Goal: Task Accomplishment & Management: Manage account settings

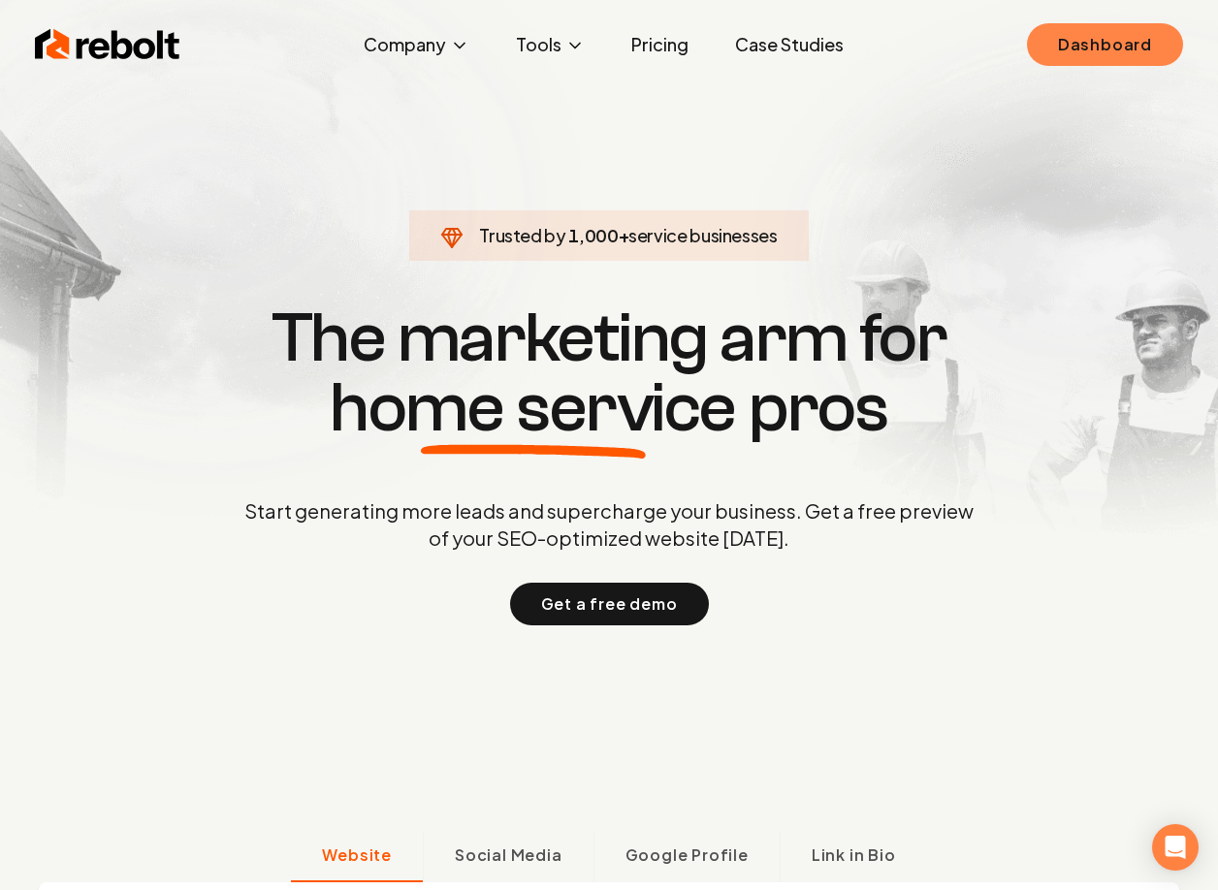
click at [1089, 39] on link "Dashboard" at bounding box center [1105, 44] width 156 height 43
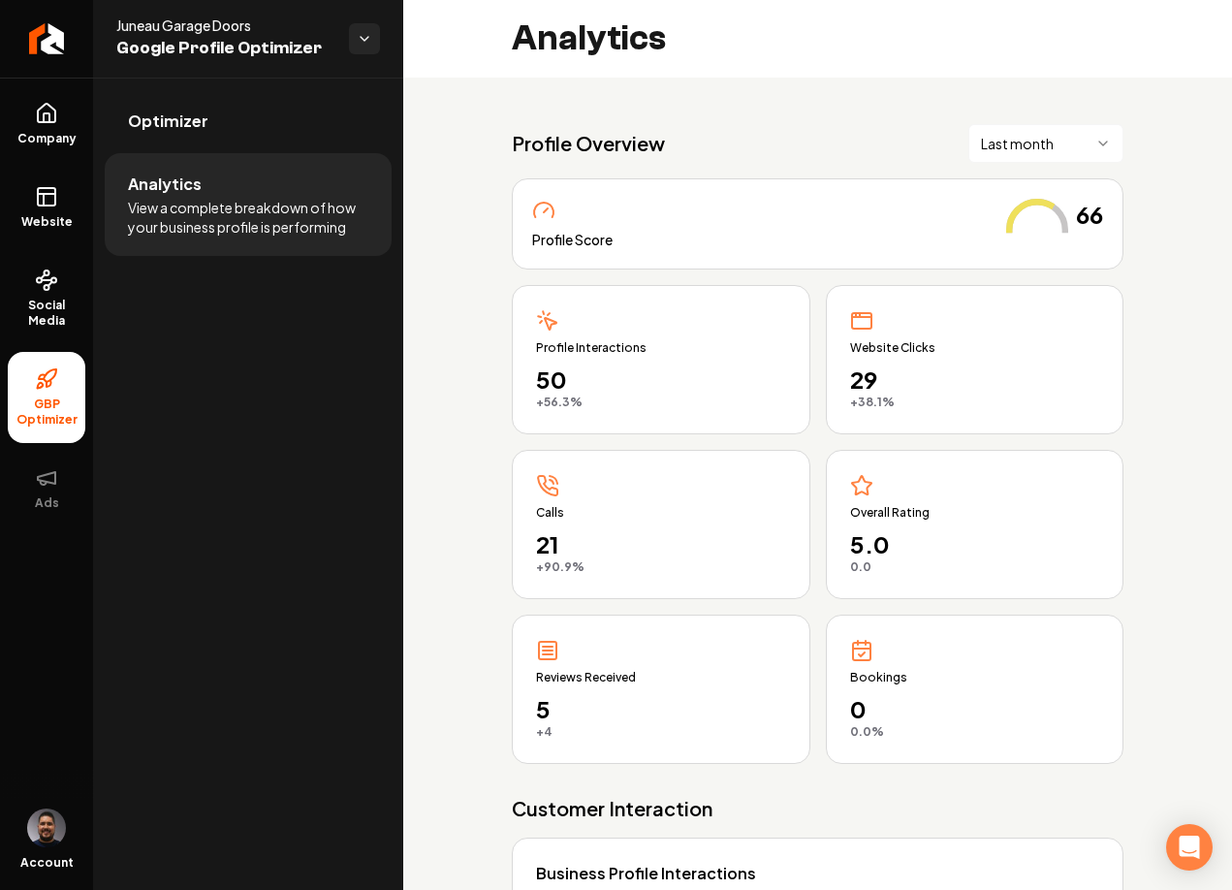
scroll to position [48, 0]
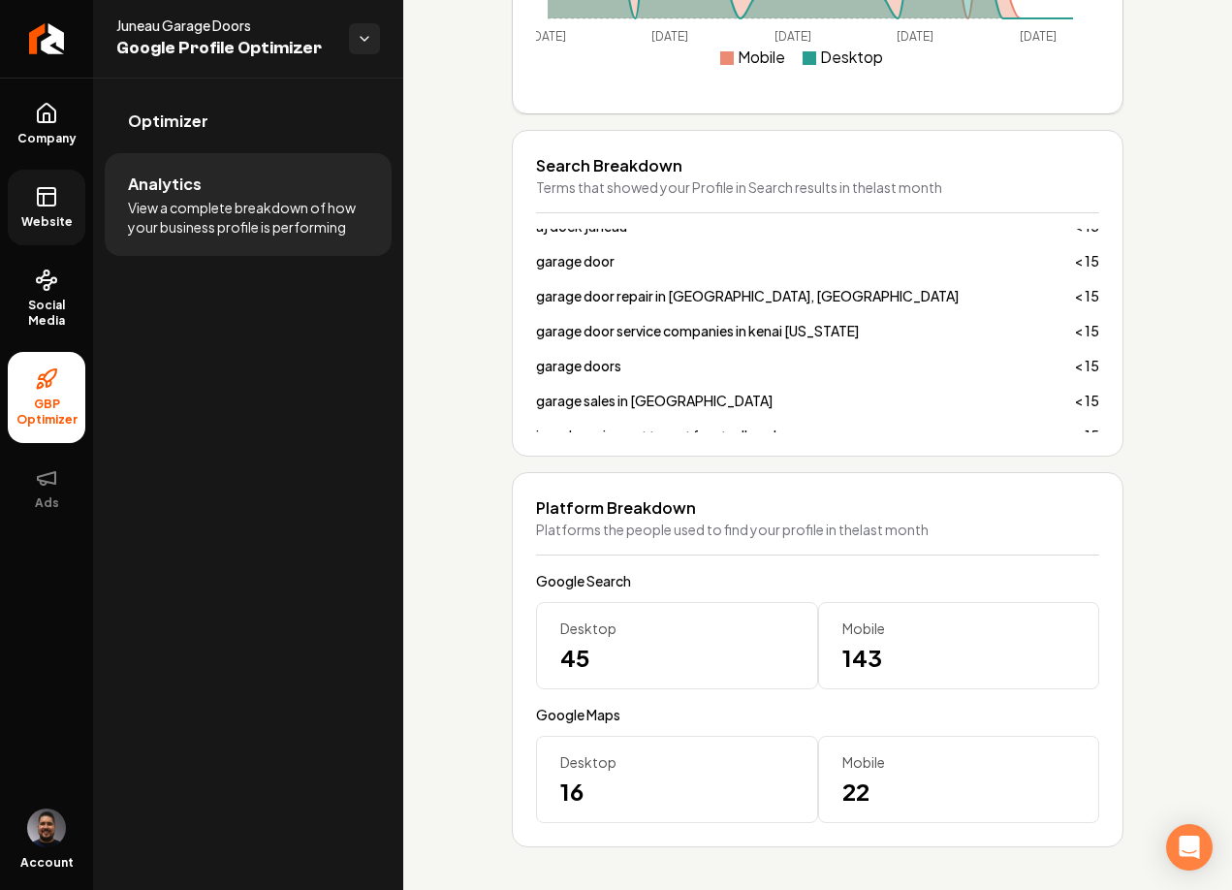
click at [38, 197] on rect at bounding box center [46, 196] width 17 height 17
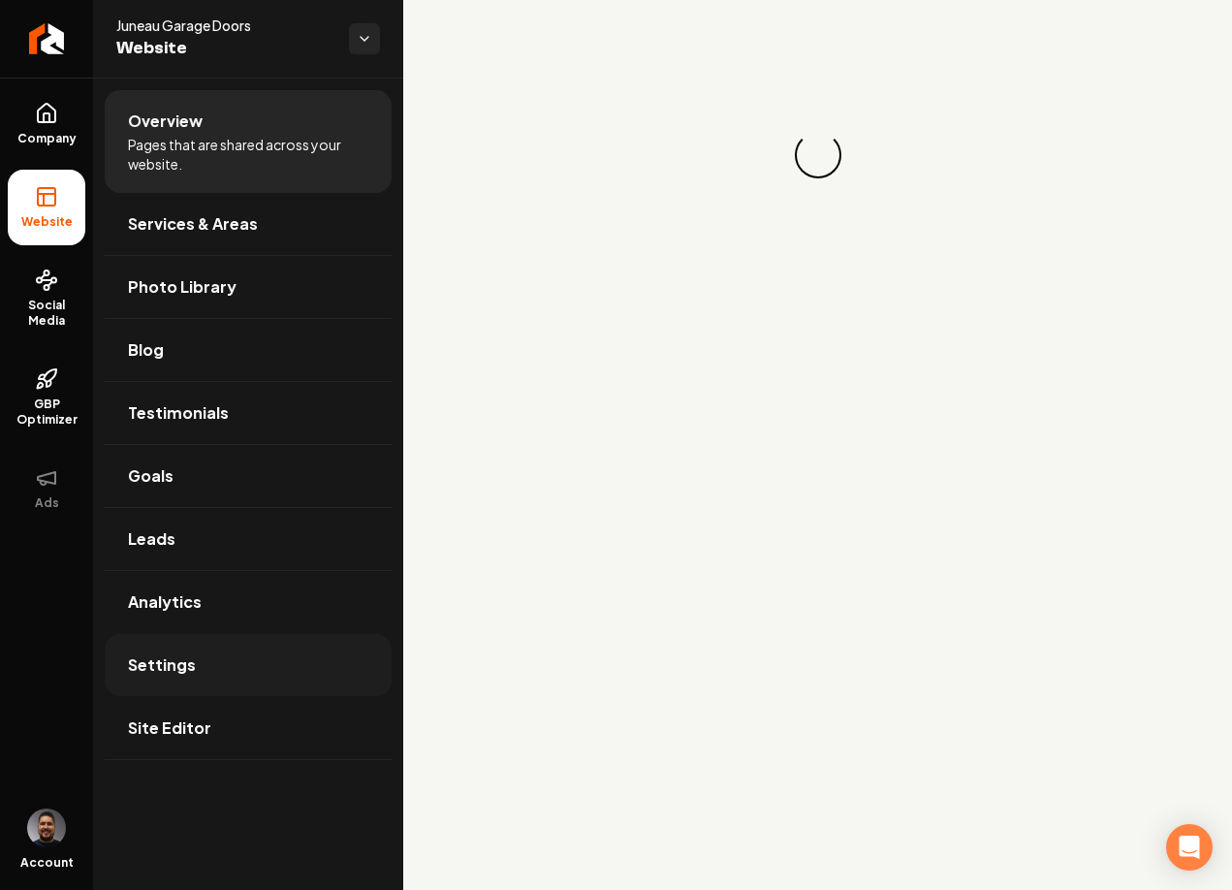
click at [238, 663] on link "Settings" at bounding box center [248, 665] width 287 height 62
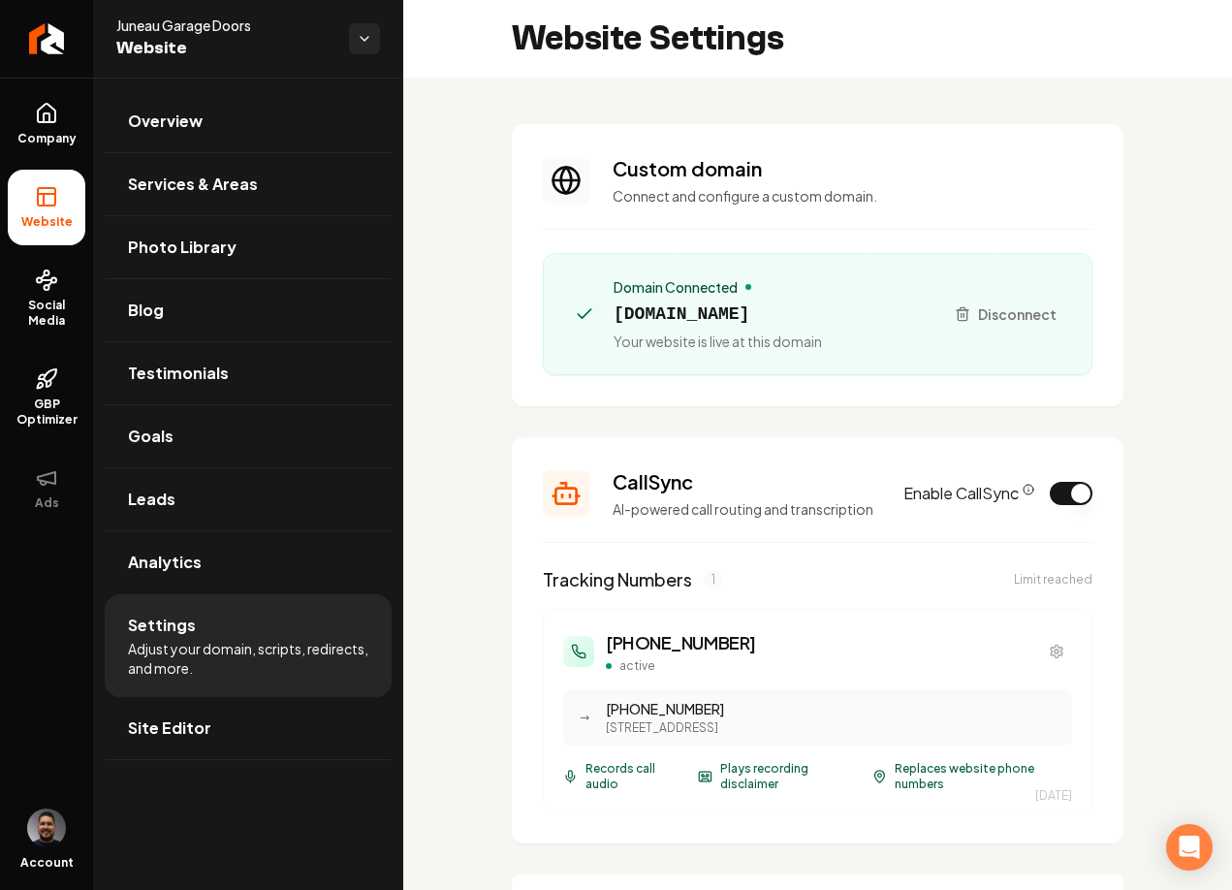
scroll to position [395, 0]
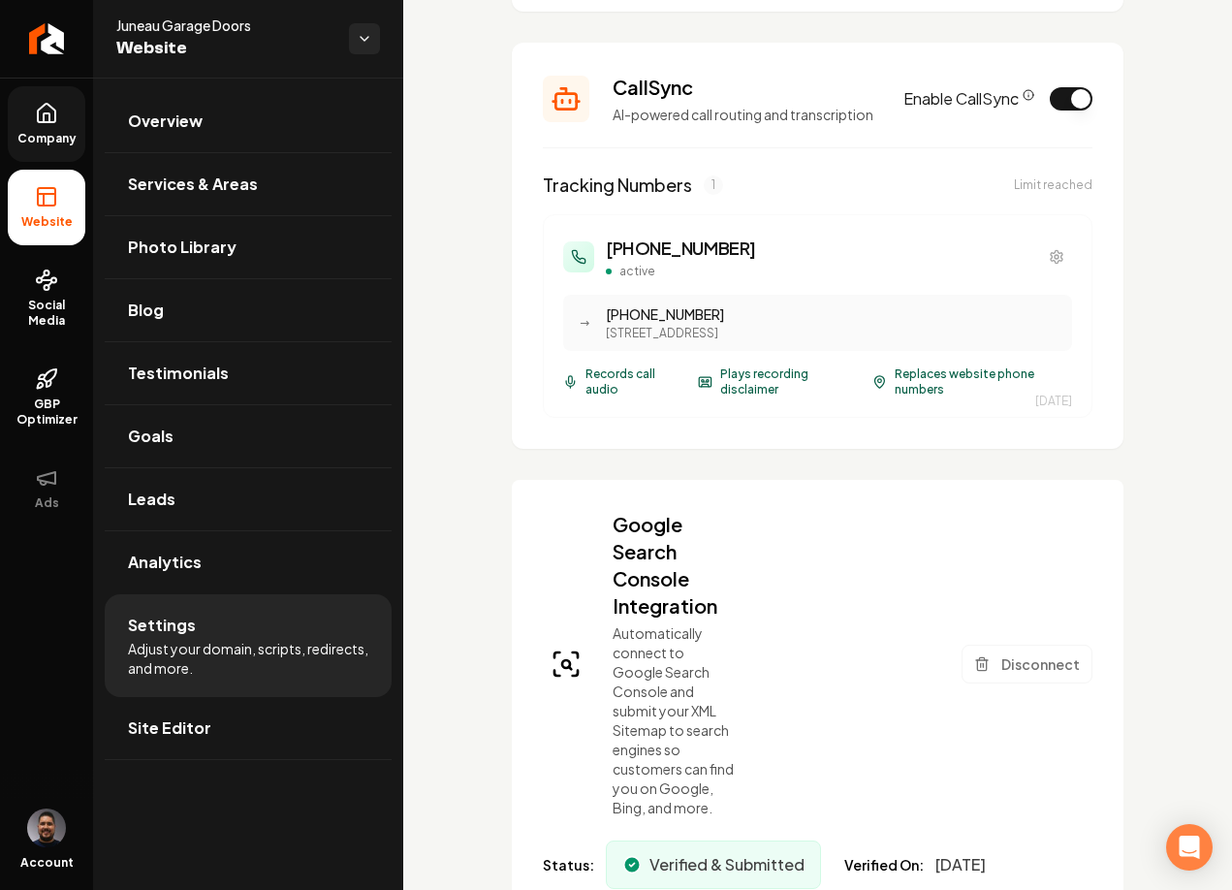
click at [55, 126] on link "Company" at bounding box center [47, 124] width 78 height 76
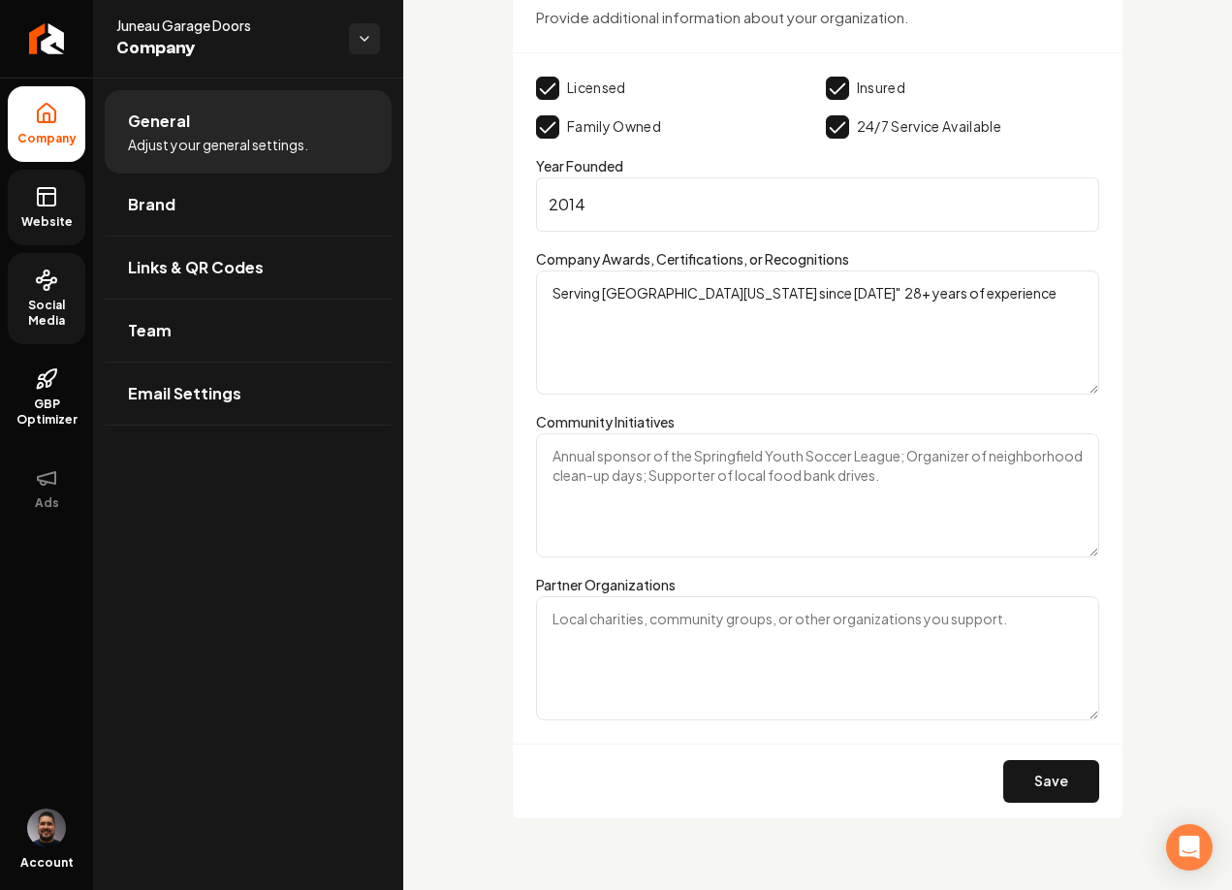
scroll to position [3526, 0]
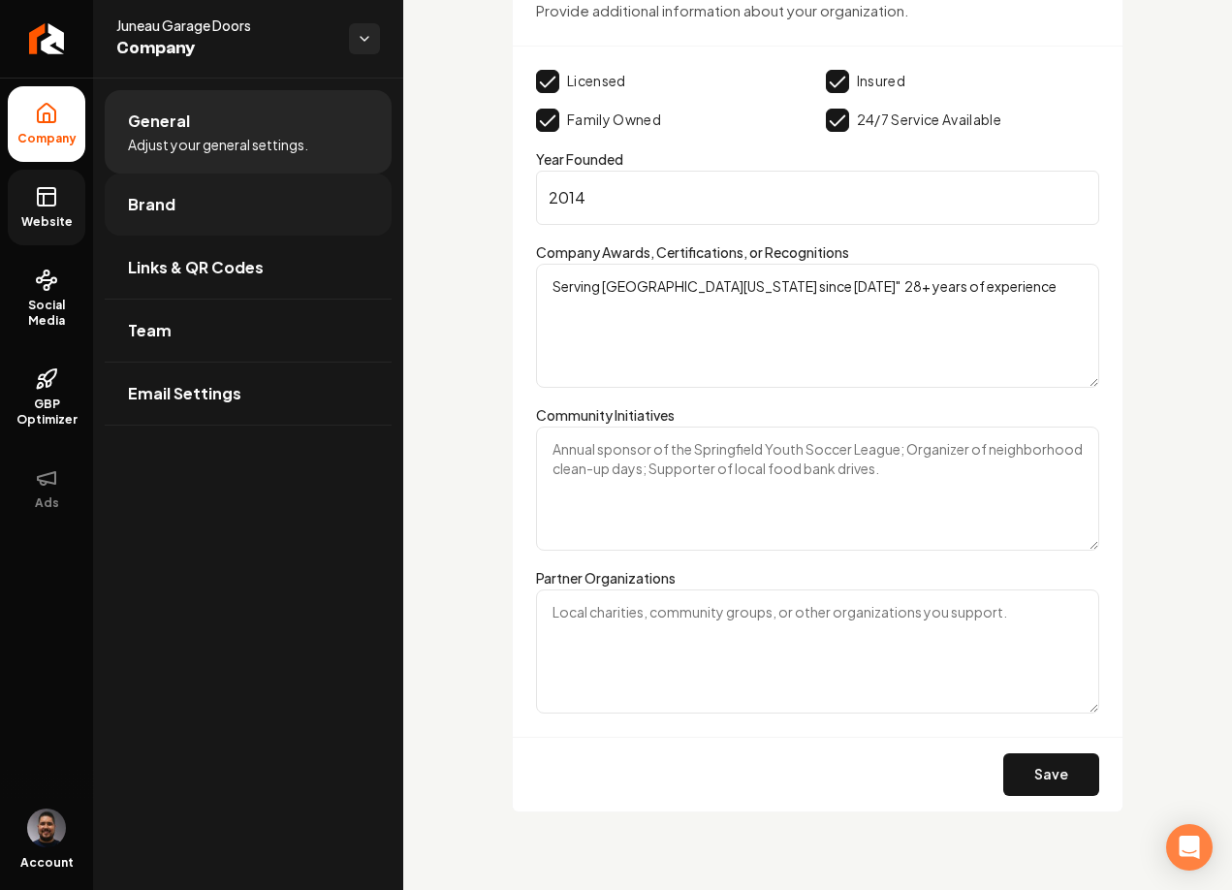
click at [157, 208] on span "Brand" at bounding box center [152, 204] width 48 height 23
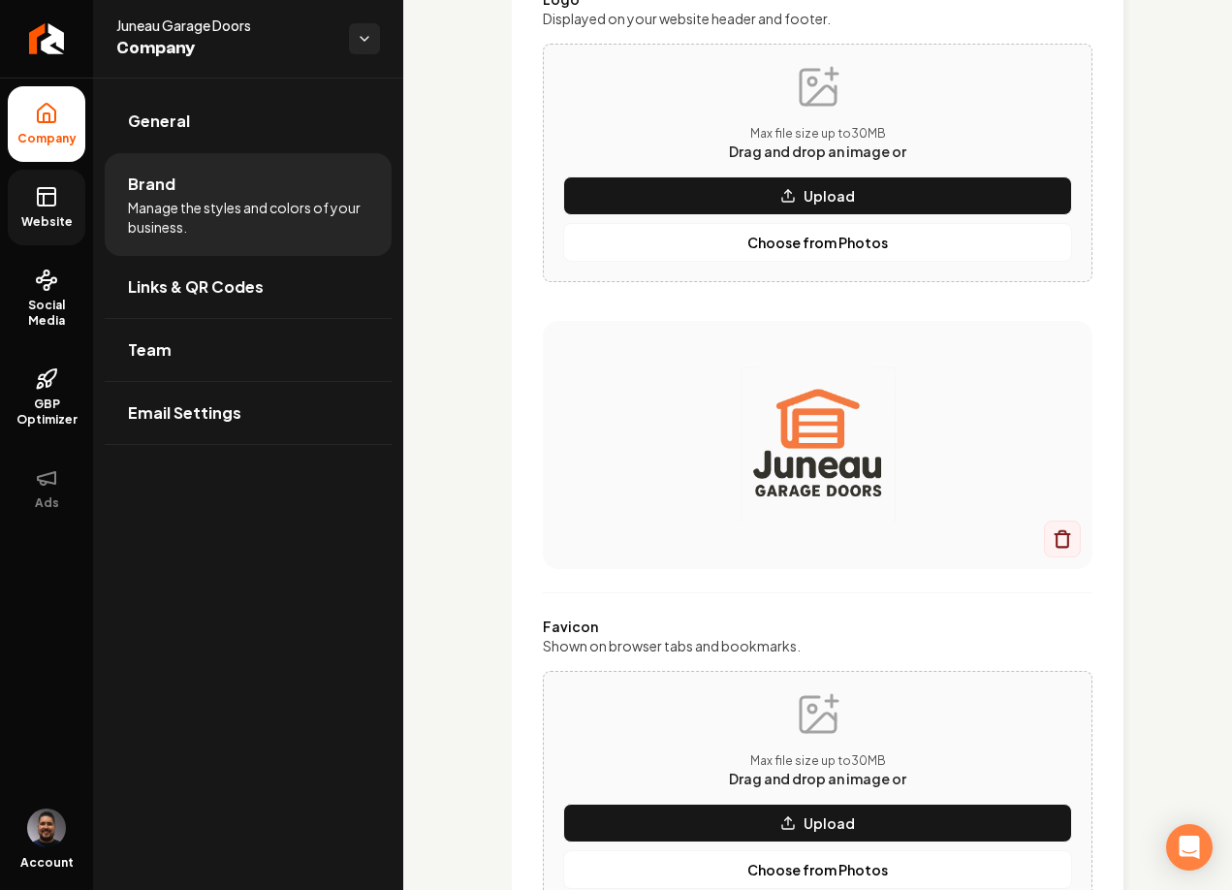
scroll to position [2289, 0]
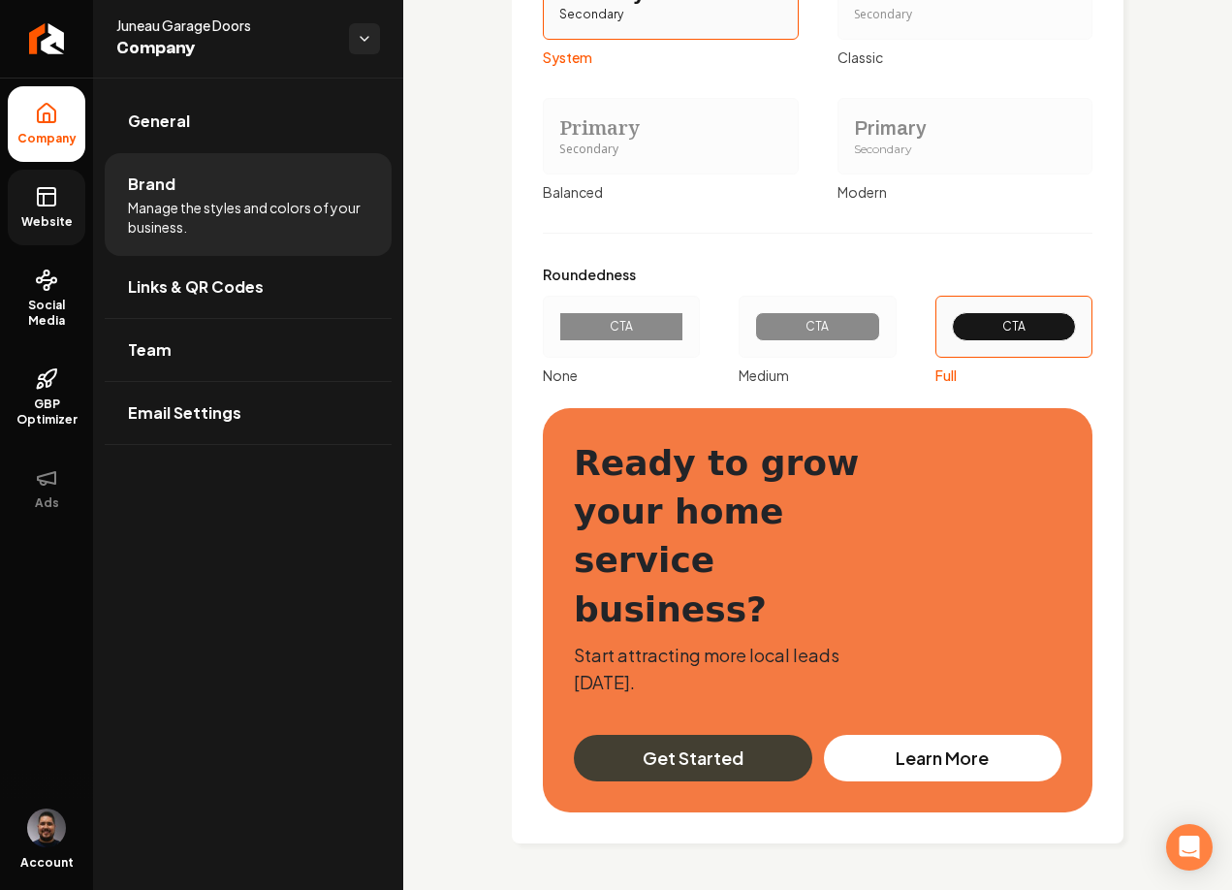
click at [64, 219] on span "Website" at bounding box center [47, 222] width 67 height 16
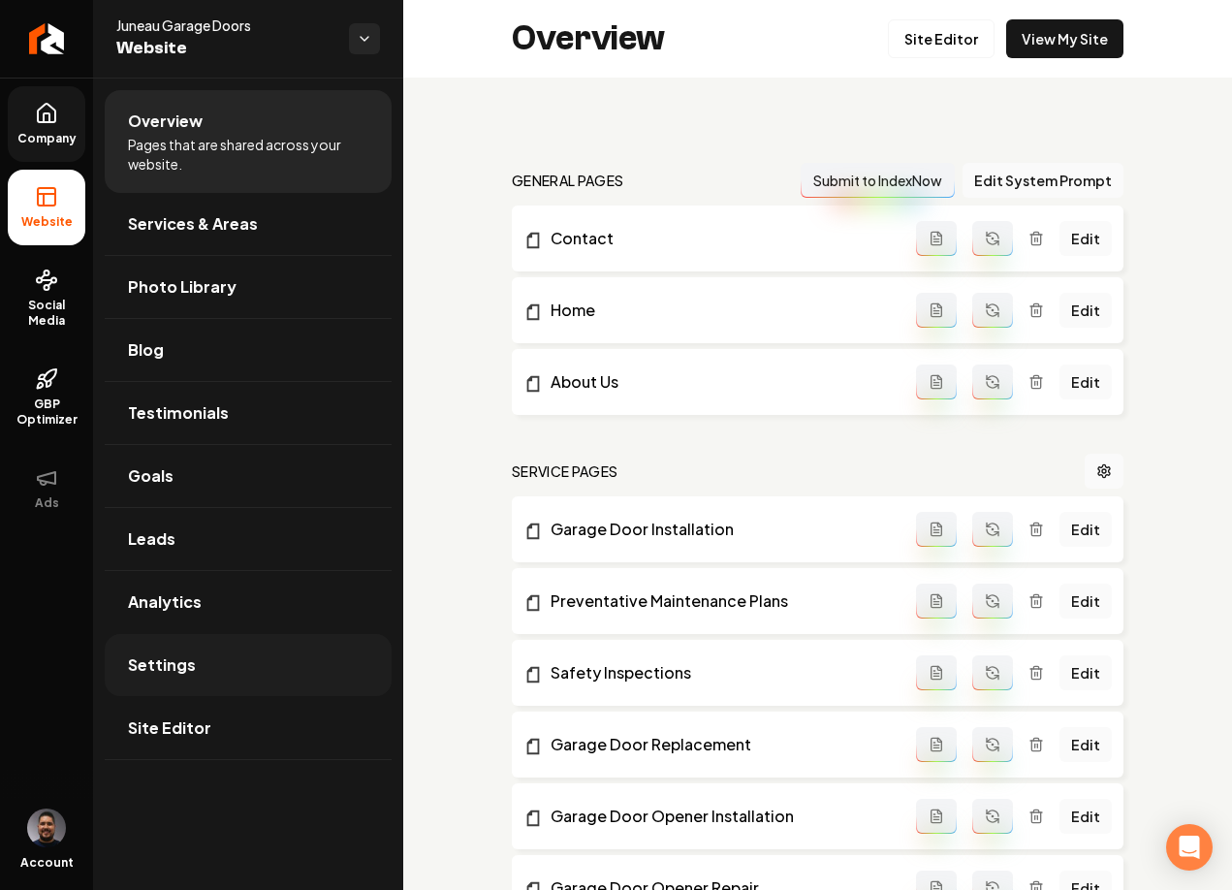
click at [164, 679] on link "Settings" at bounding box center [248, 665] width 287 height 62
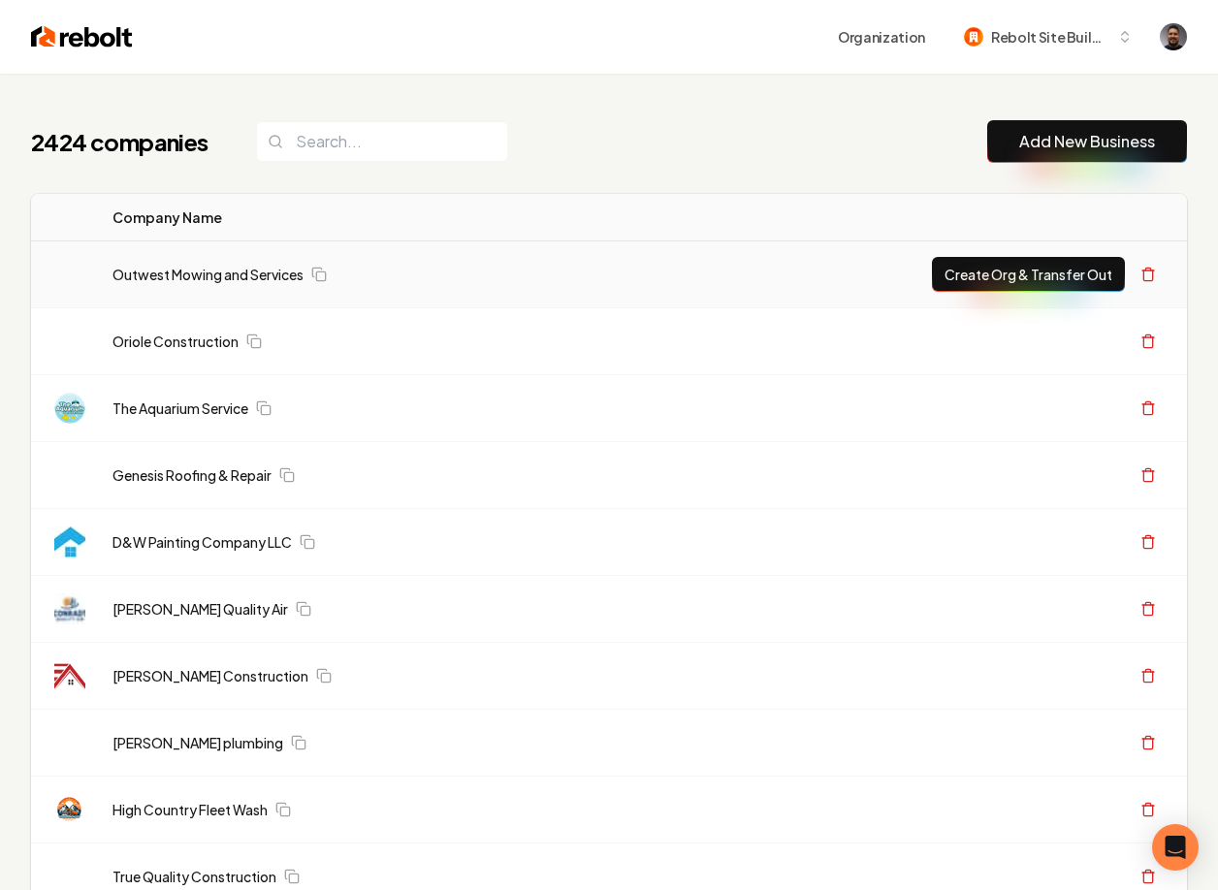
click at [268, 272] on link "Outwest Mowing and Services" at bounding box center [207, 274] width 191 height 19
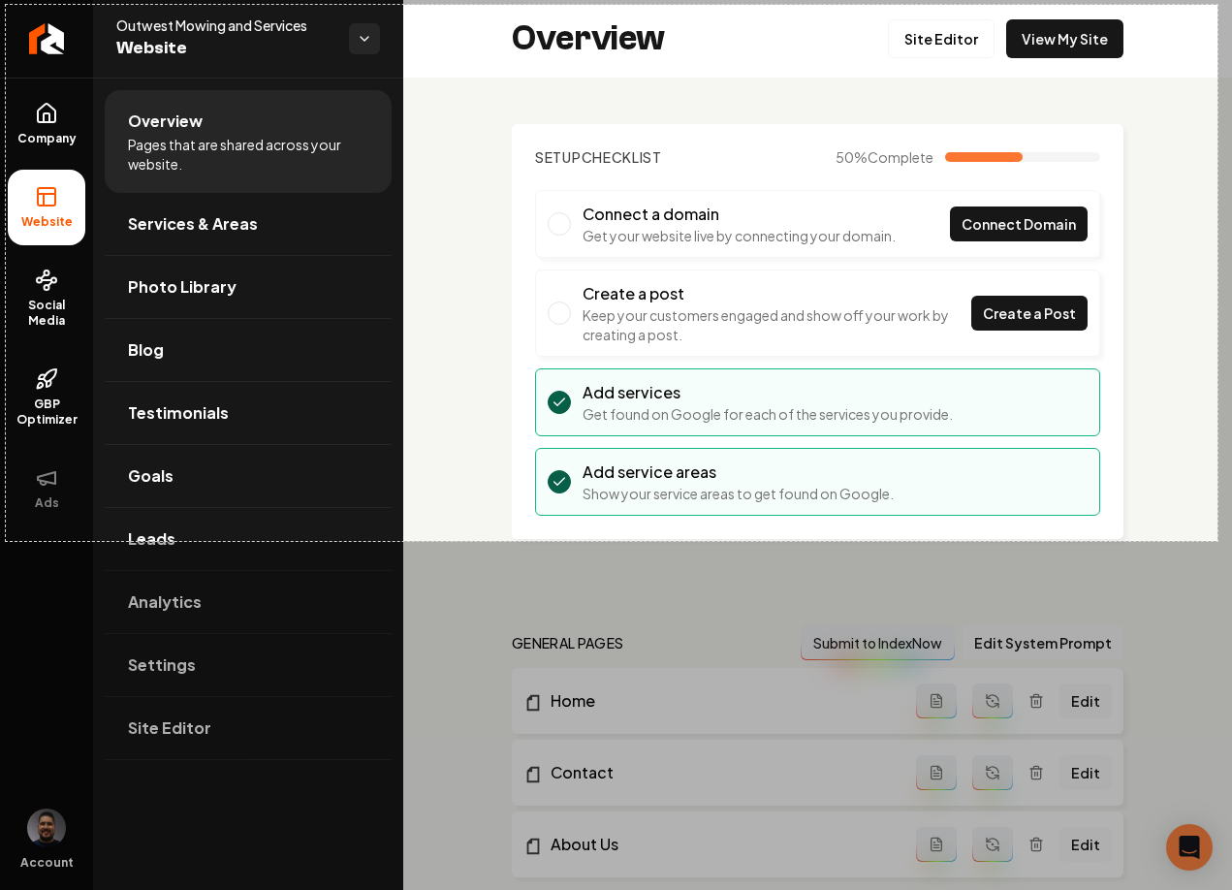
drag, startPoint x: 6, startPoint y: 5, endPoint x: 1215, endPoint y: 541, distance: 1322.8
click at [1217, 541] on div "1250 X 553" at bounding box center [616, 445] width 1232 height 890
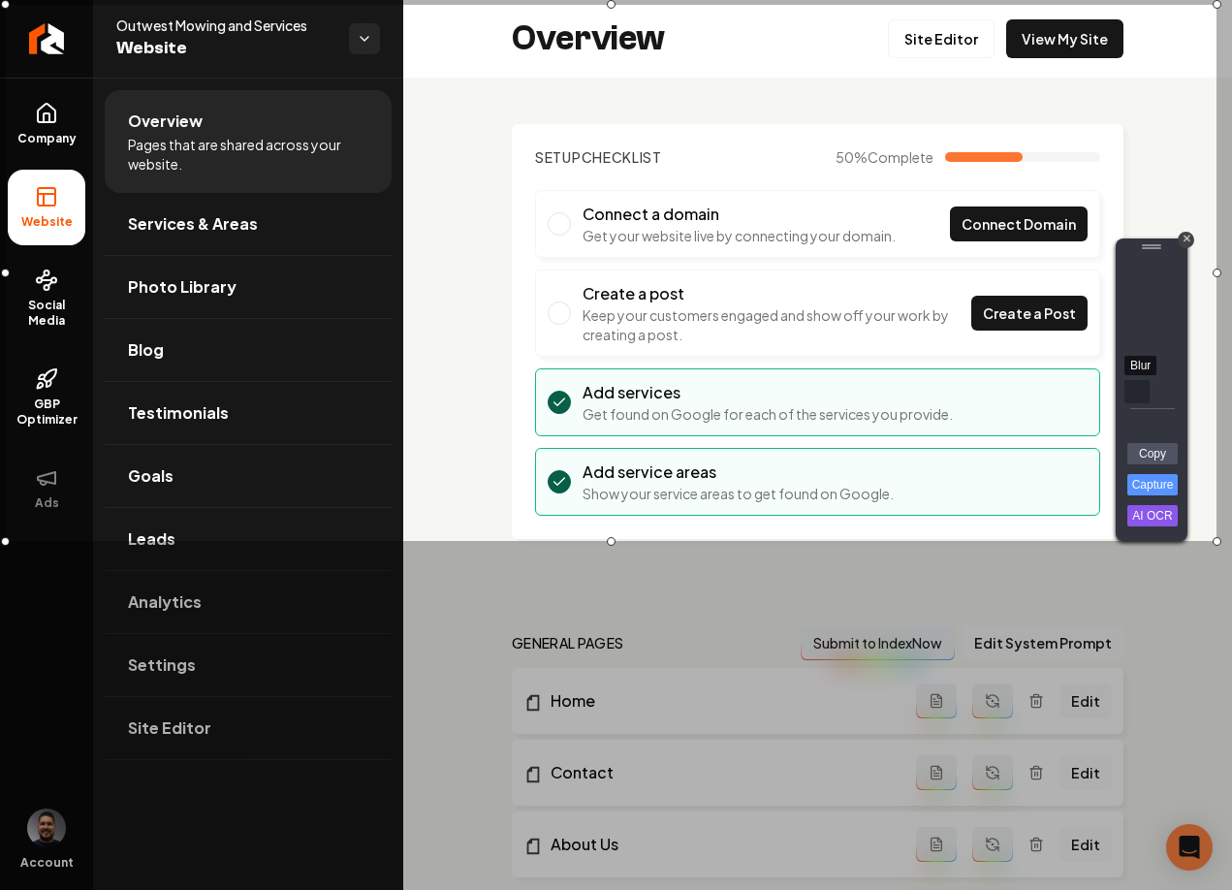
click at [1138, 391] on div "Blur" at bounding box center [1137, 391] width 25 height 23
click at [1147, 489] on link "Capture" at bounding box center [1153, 484] width 50 height 21
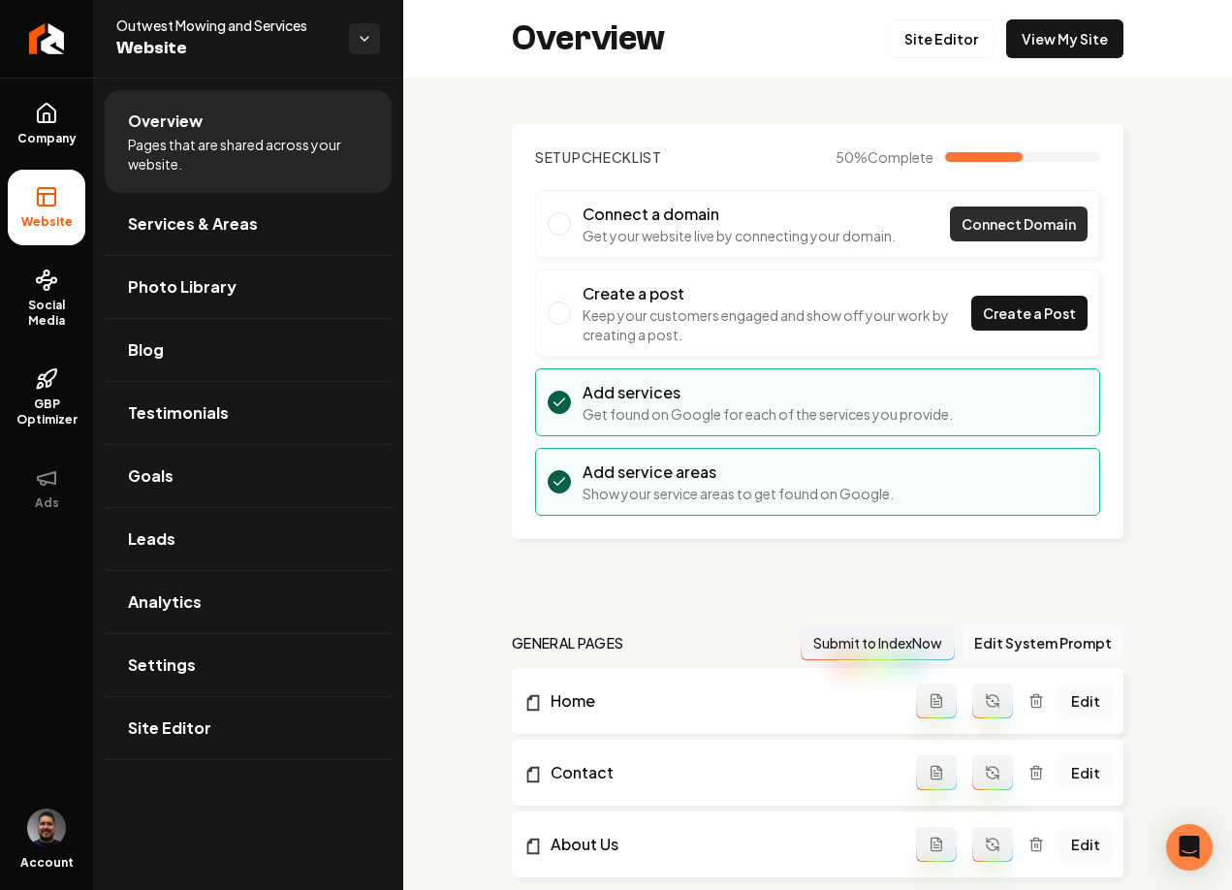
click at [962, 221] on span "Connect Domain" at bounding box center [1019, 224] width 114 height 20
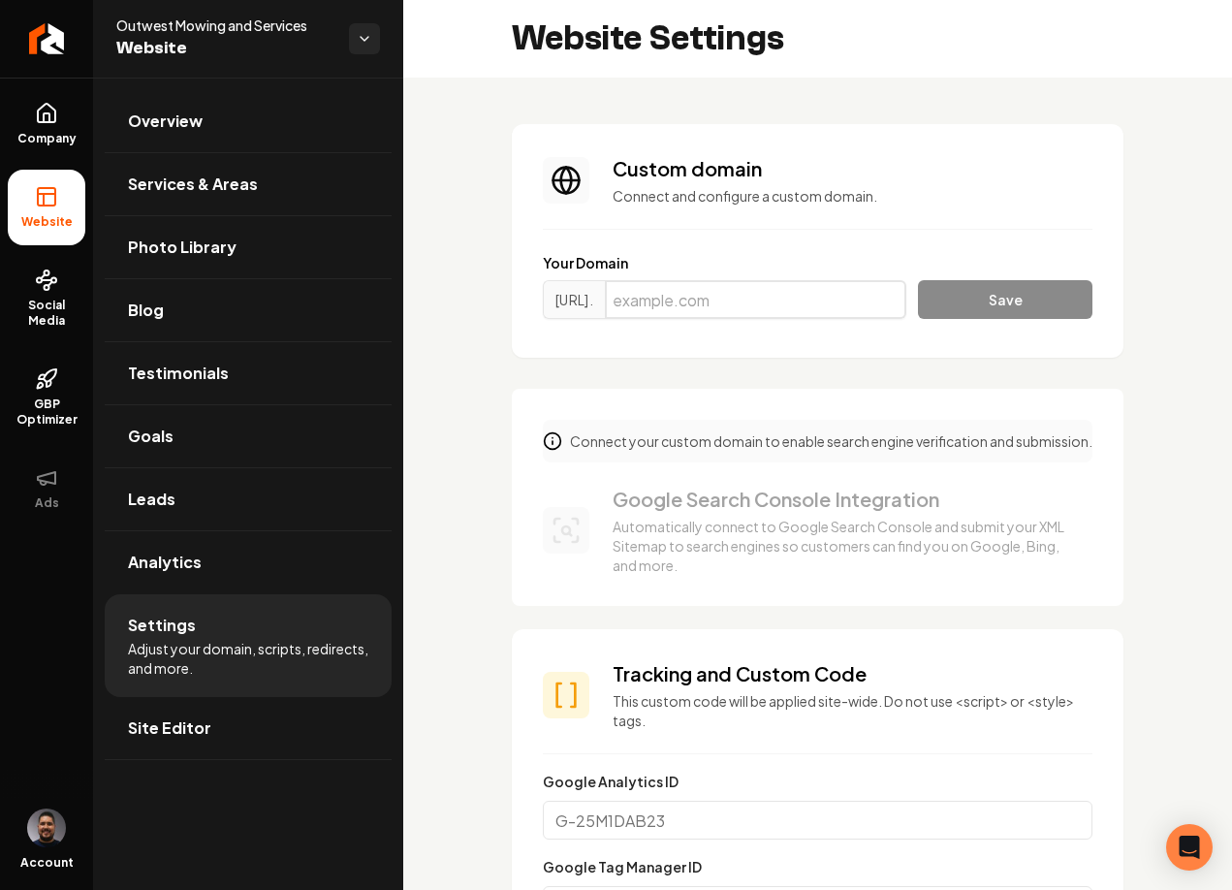
click at [691, 307] on input "Main content area" at bounding box center [756, 299] width 302 height 39
type input "test.com"
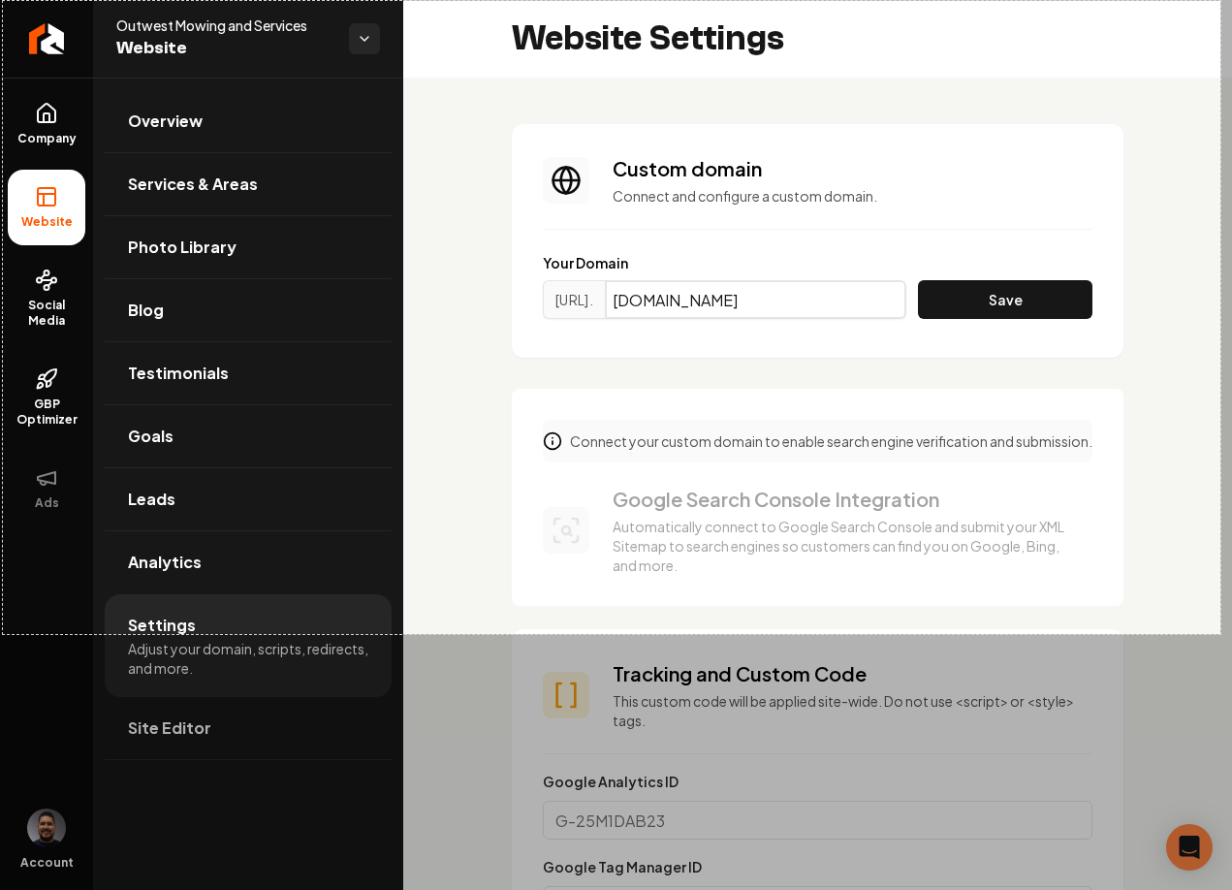
drag, startPoint x: 3, startPoint y: 1, endPoint x: 1221, endPoint y: 634, distance: 1372.7
click at [1217, 634] on div "1256 X 653" at bounding box center [616, 445] width 1232 height 890
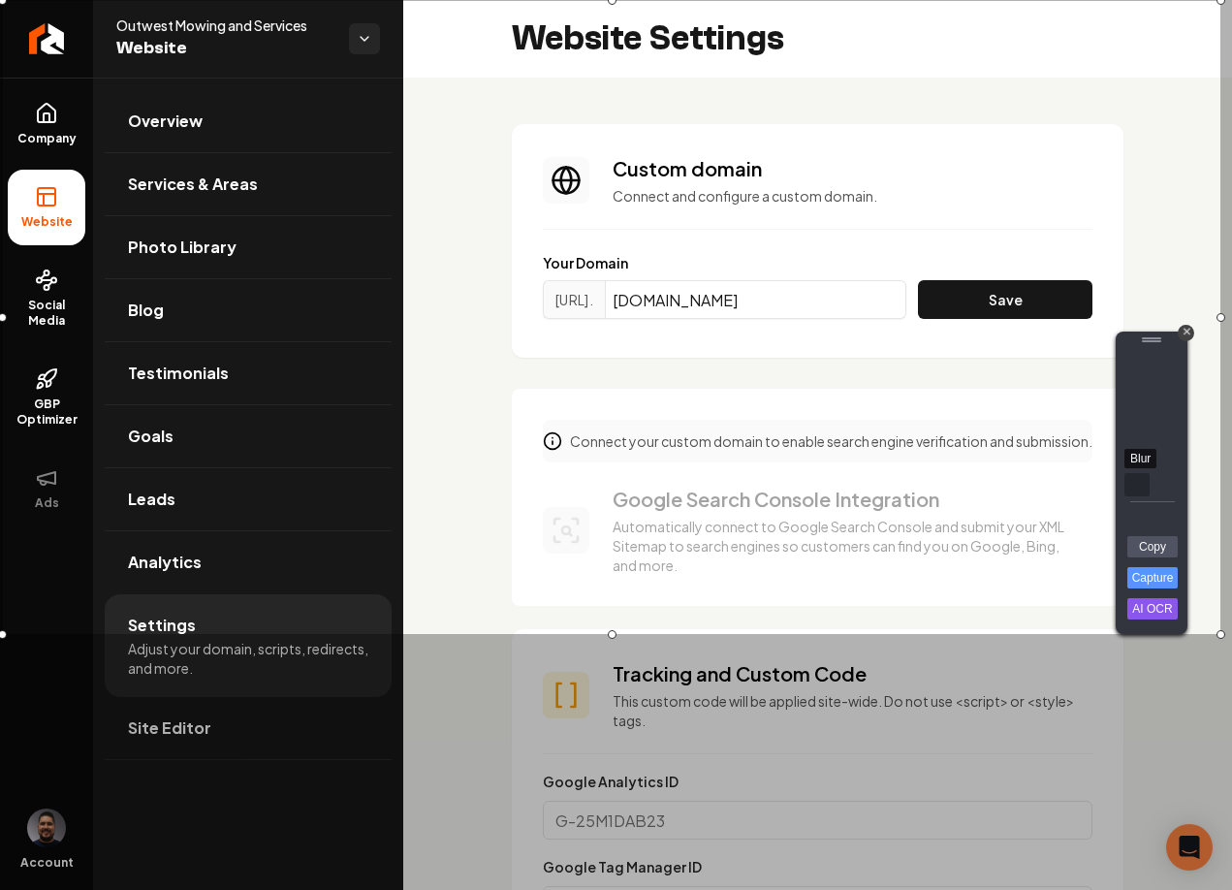
click at [1139, 484] on div "Blur" at bounding box center [1137, 484] width 25 height 23
click at [1157, 581] on link "Capture" at bounding box center [1153, 577] width 50 height 21
